Goal: Information Seeking & Learning: Learn about a topic

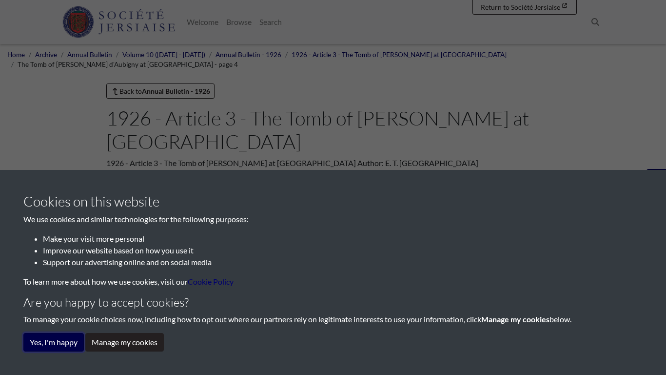
click at [62, 339] on button "Yes, I'm happy" at bounding box center [53, 342] width 60 height 19
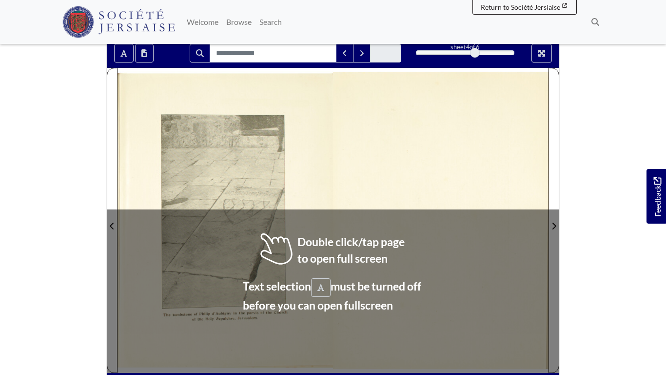
scroll to position [146, 0]
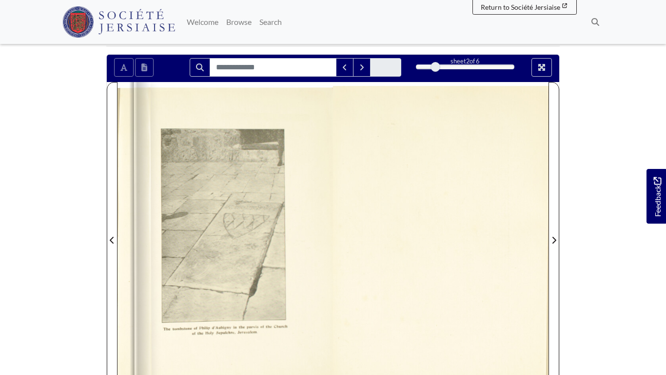
click at [428, 65] on div at bounding box center [427, 67] width 20 height 4
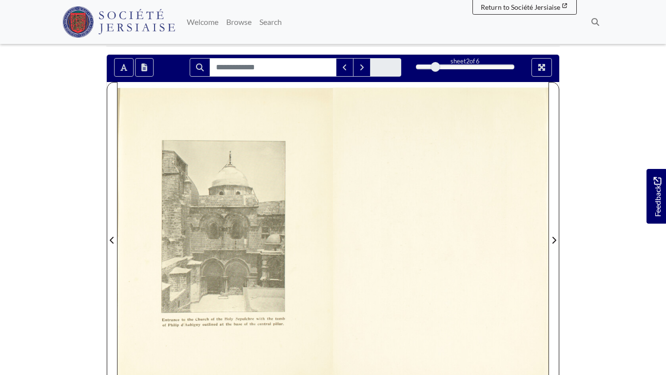
click at [428, 65] on div at bounding box center [427, 67] width 20 height 4
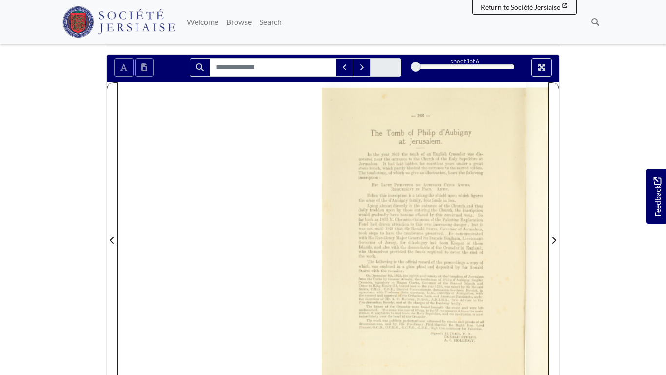
drag, startPoint x: 436, startPoint y: 57, endPoint x: 419, endPoint y: 58, distance: 16.6
click at [419, 62] on div at bounding box center [416, 67] width 10 height 10
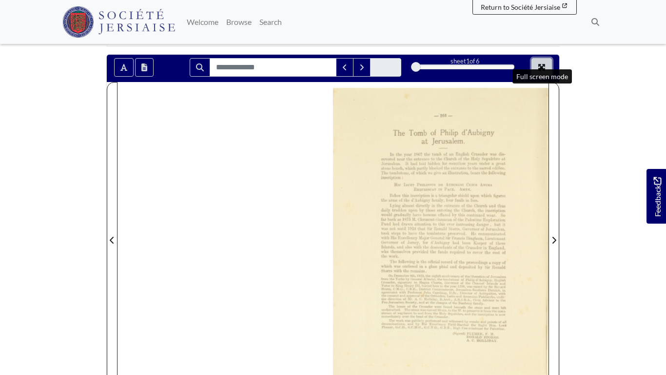
click at [542, 63] on icon "Full screen mode" at bounding box center [542, 67] width 8 height 8
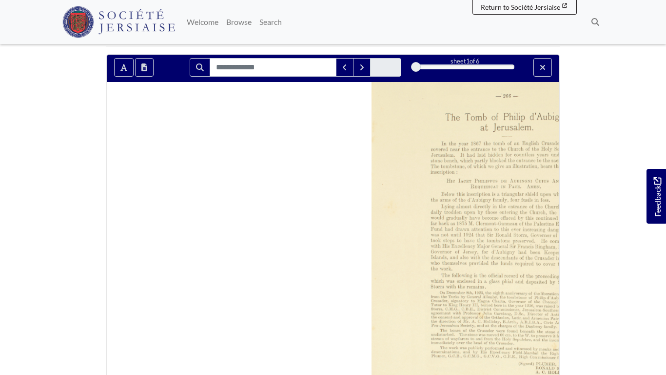
scroll to position [39, 0]
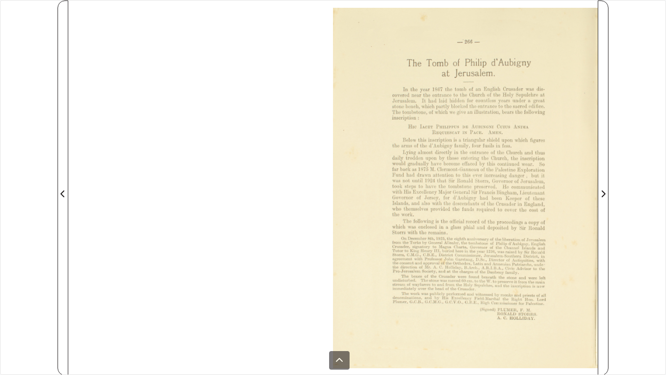
click at [464, 128] on div at bounding box center [465, 187] width 265 height 375
